Goal: Task Accomplishment & Management: Use online tool/utility

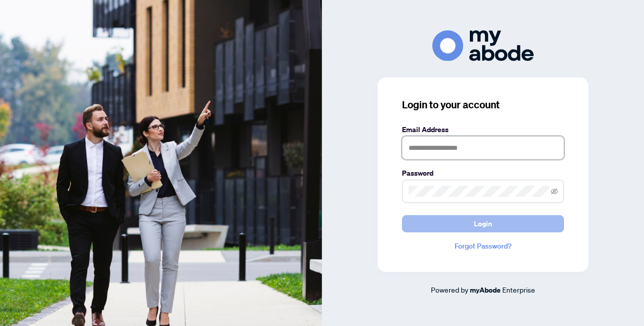
type input "**********"
click at [462, 226] on button "Login" at bounding box center [483, 223] width 162 height 17
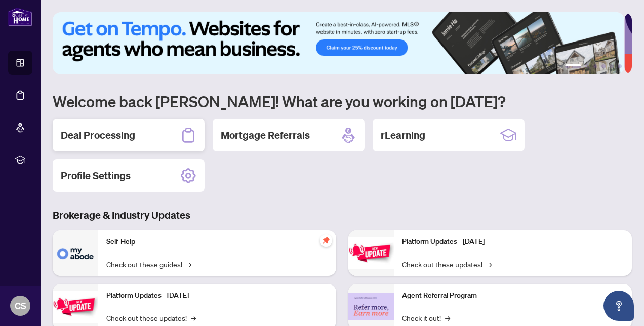
click at [109, 135] on h2 "Deal Processing" at bounding box center [98, 135] width 74 height 14
